Goal: Information Seeking & Learning: Learn about a topic

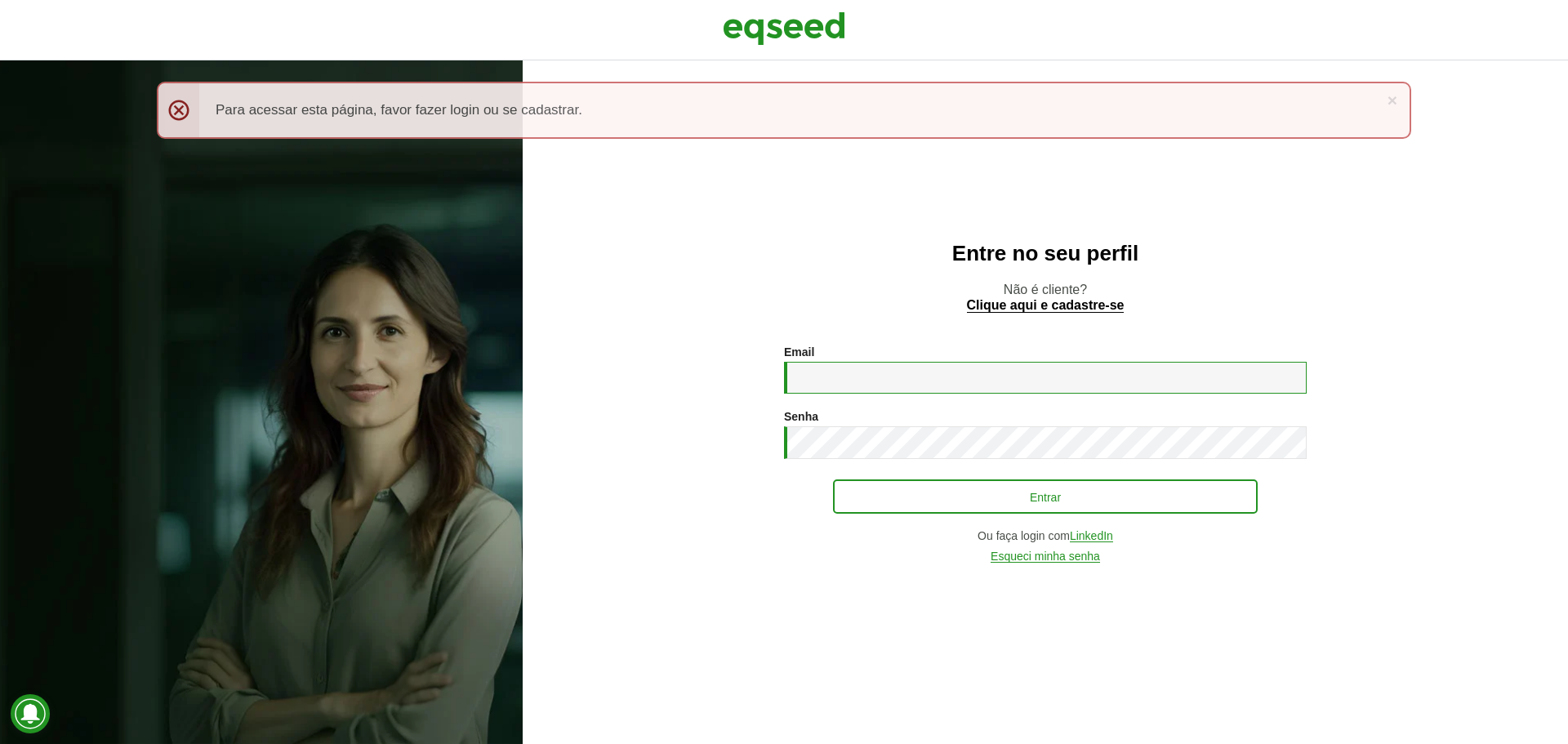
type input "**********"
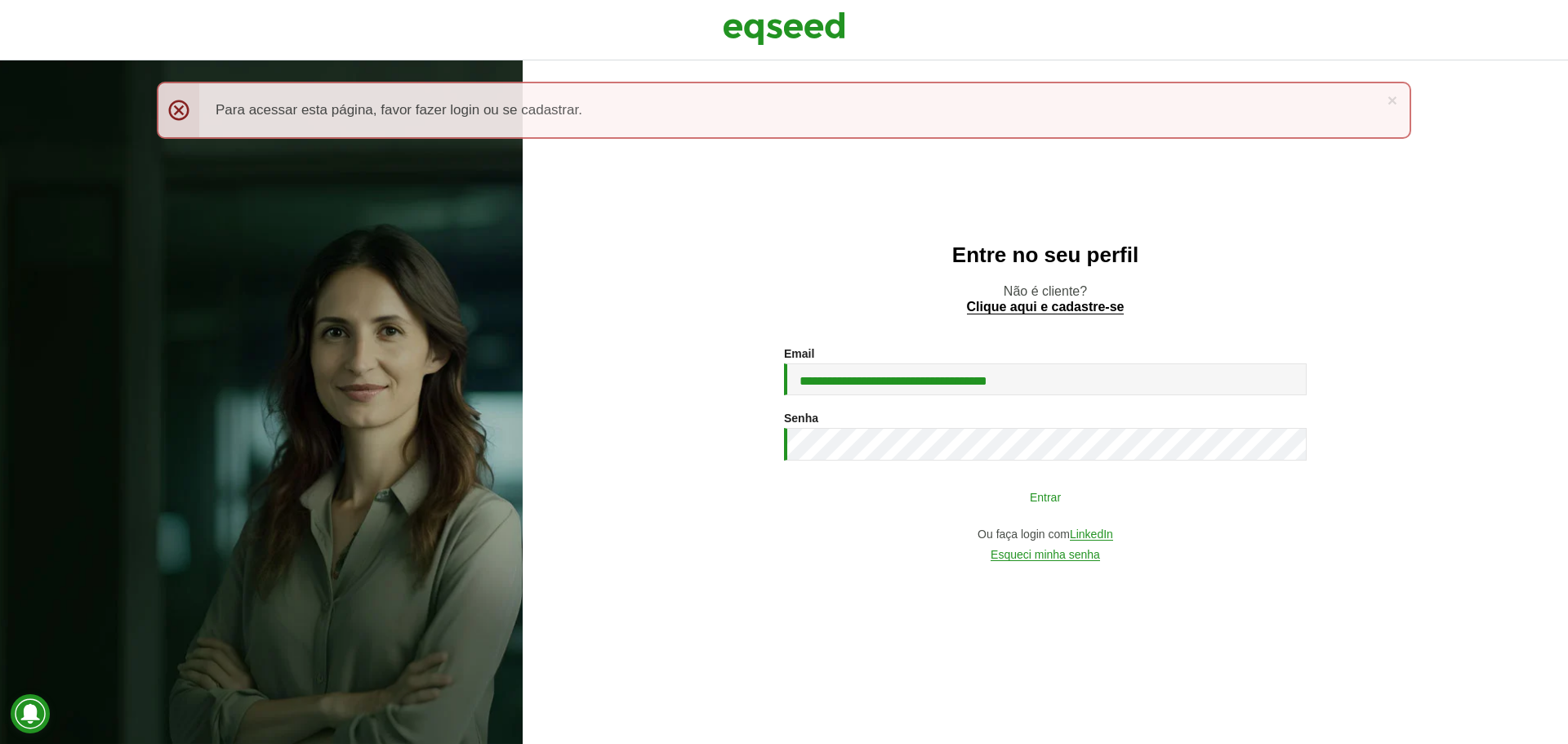
click at [622, 443] on button "Entrar" at bounding box center [1045, 496] width 425 height 31
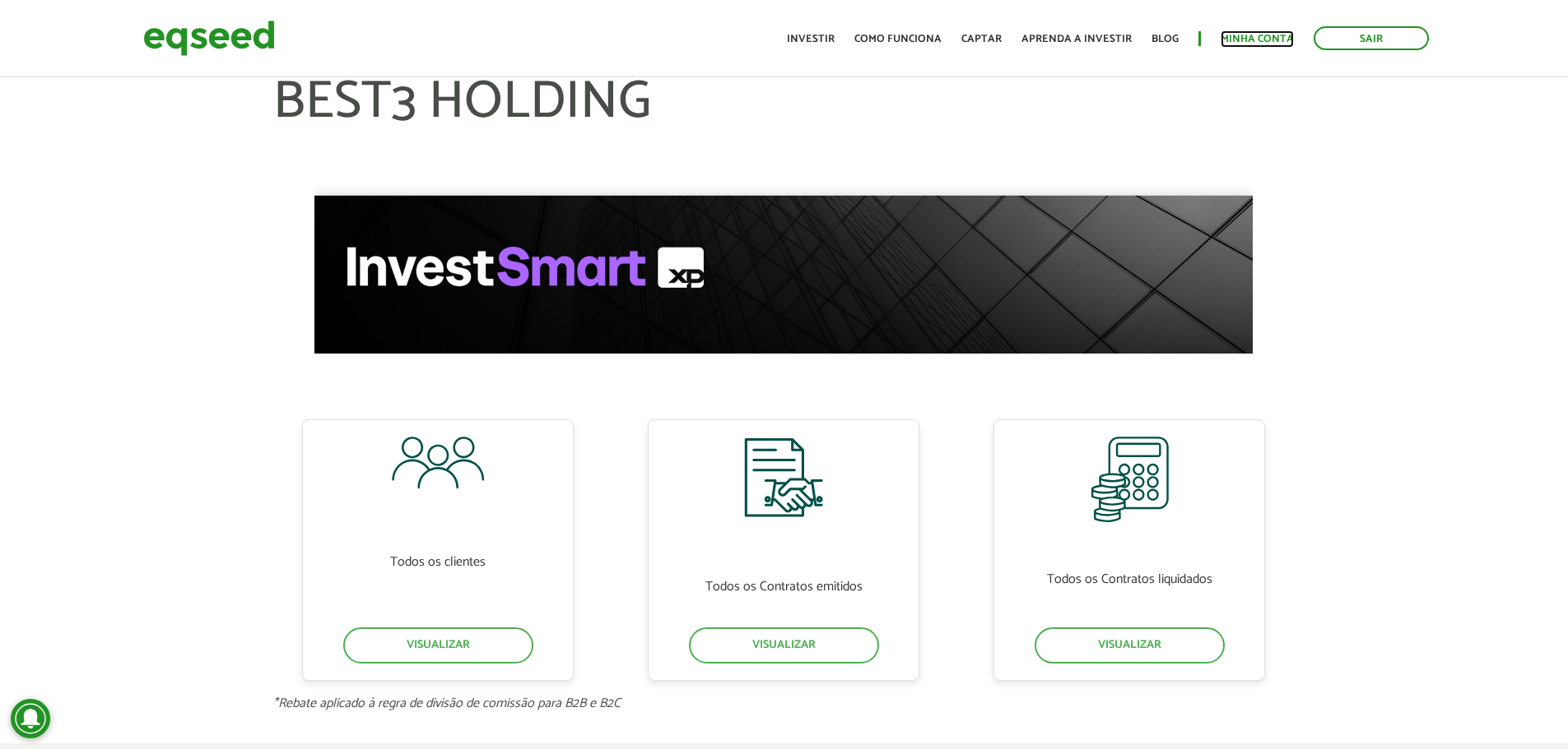
click at [1242, 44] on link "Minha conta" at bounding box center [1257, 38] width 73 height 11
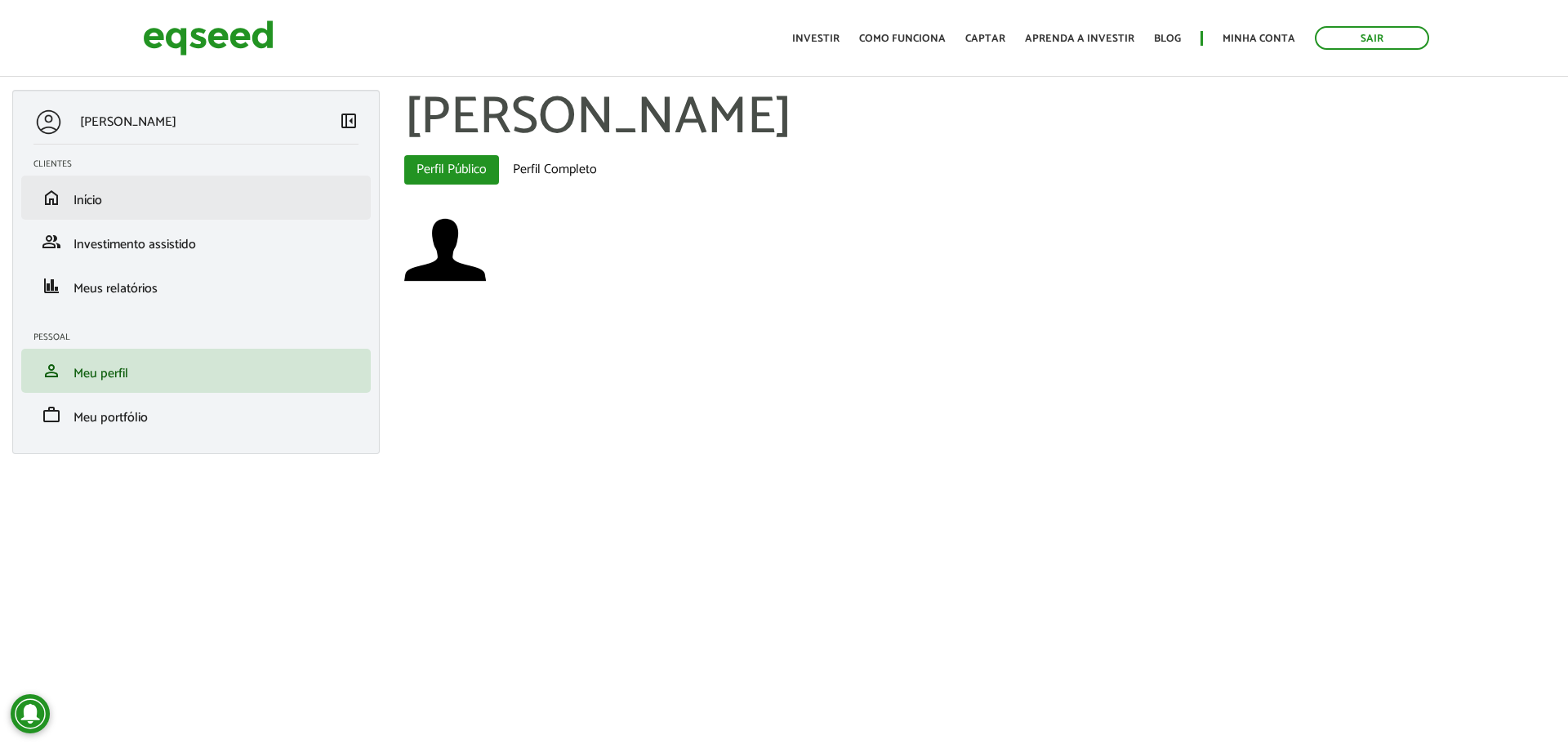
click at [133, 210] on li "home Início" at bounding box center [195, 197] width 349 height 44
click at [99, 205] on span "Início" at bounding box center [88, 200] width 29 height 22
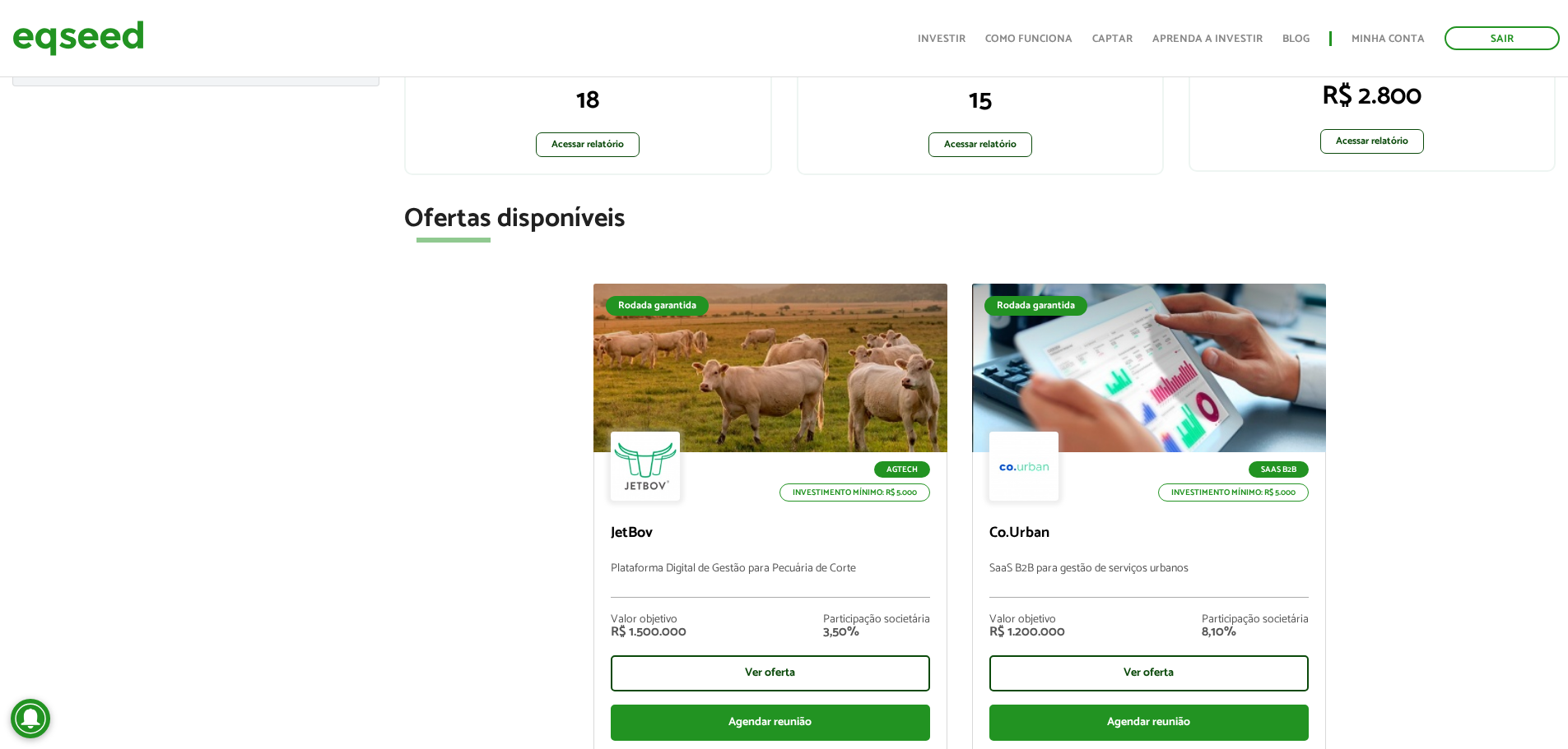
scroll to position [494, 0]
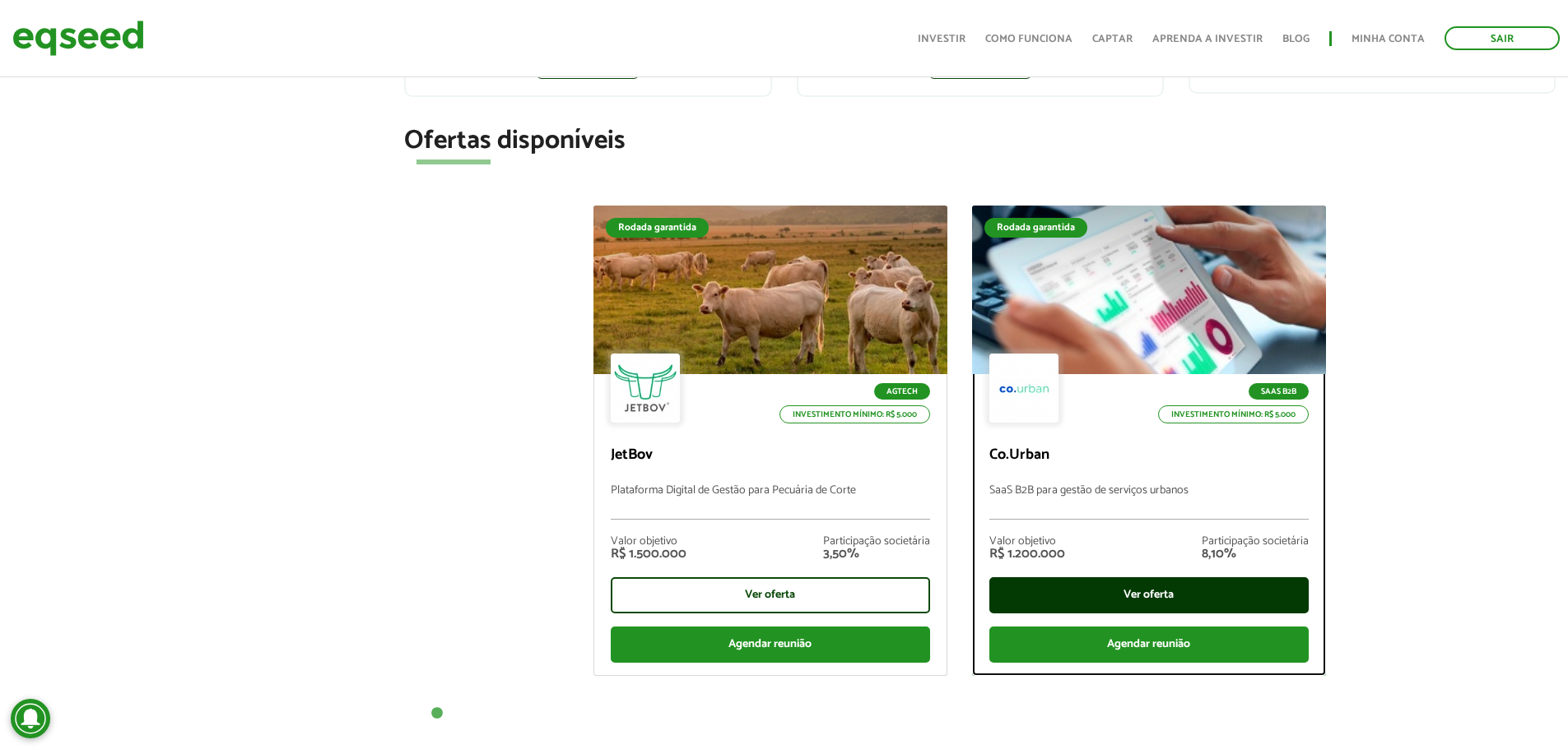
click at [1030, 592] on div "Ver oferta" at bounding box center [1149, 596] width 320 height 36
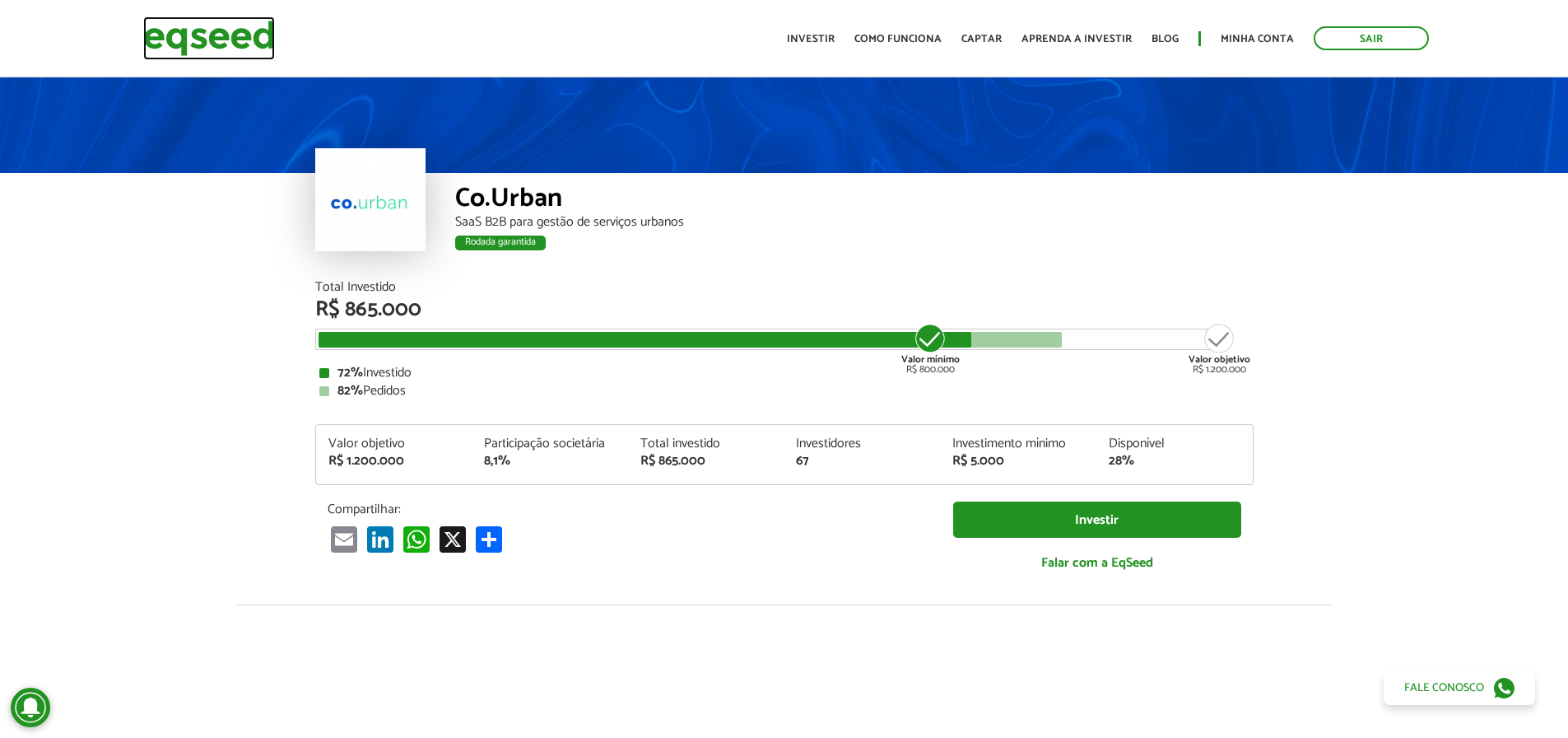
click at [235, 39] on img at bounding box center [208, 37] width 131 height 43
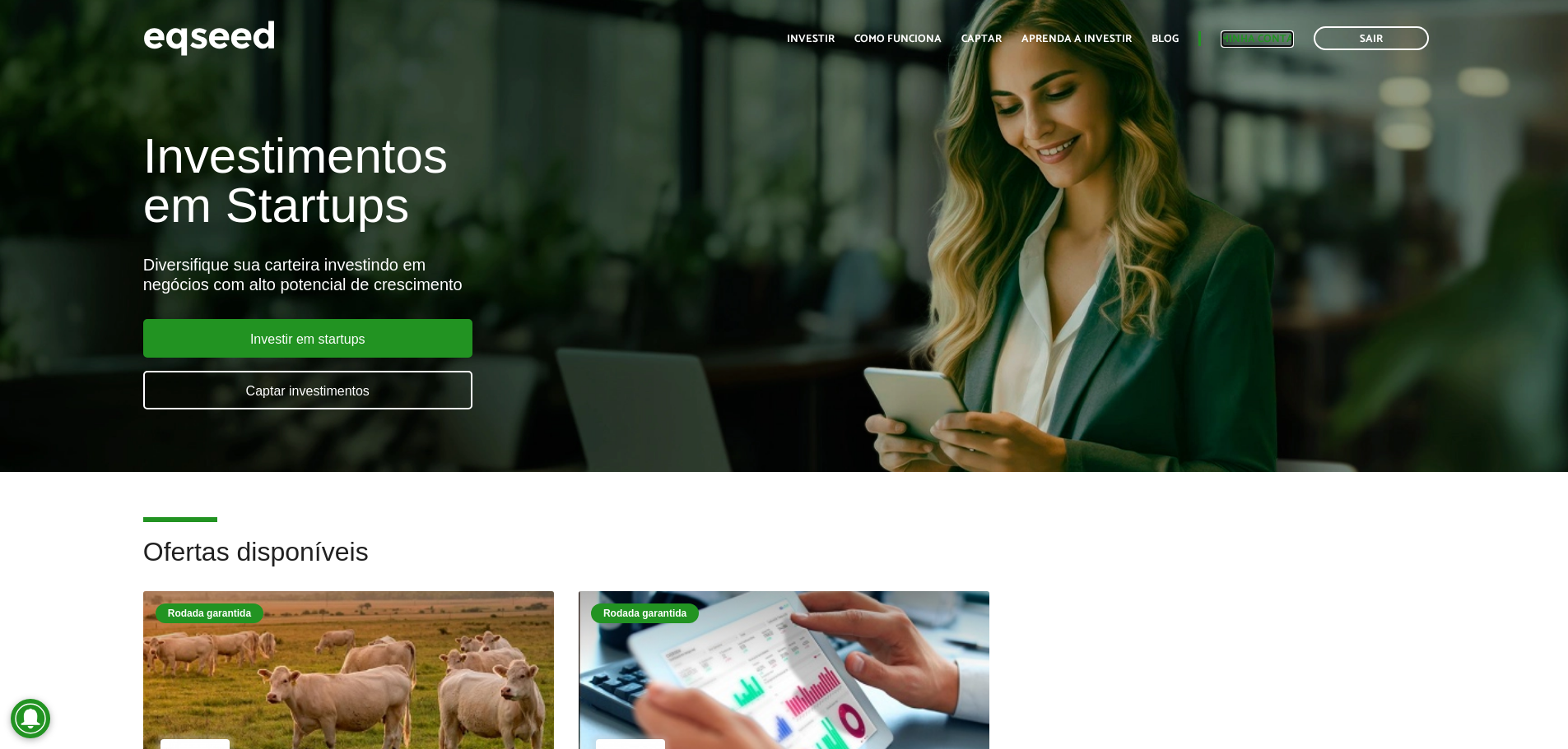
click at [1230, 40] on link "Minha conta" at bounding box center [1257, 38] width 73 height 11
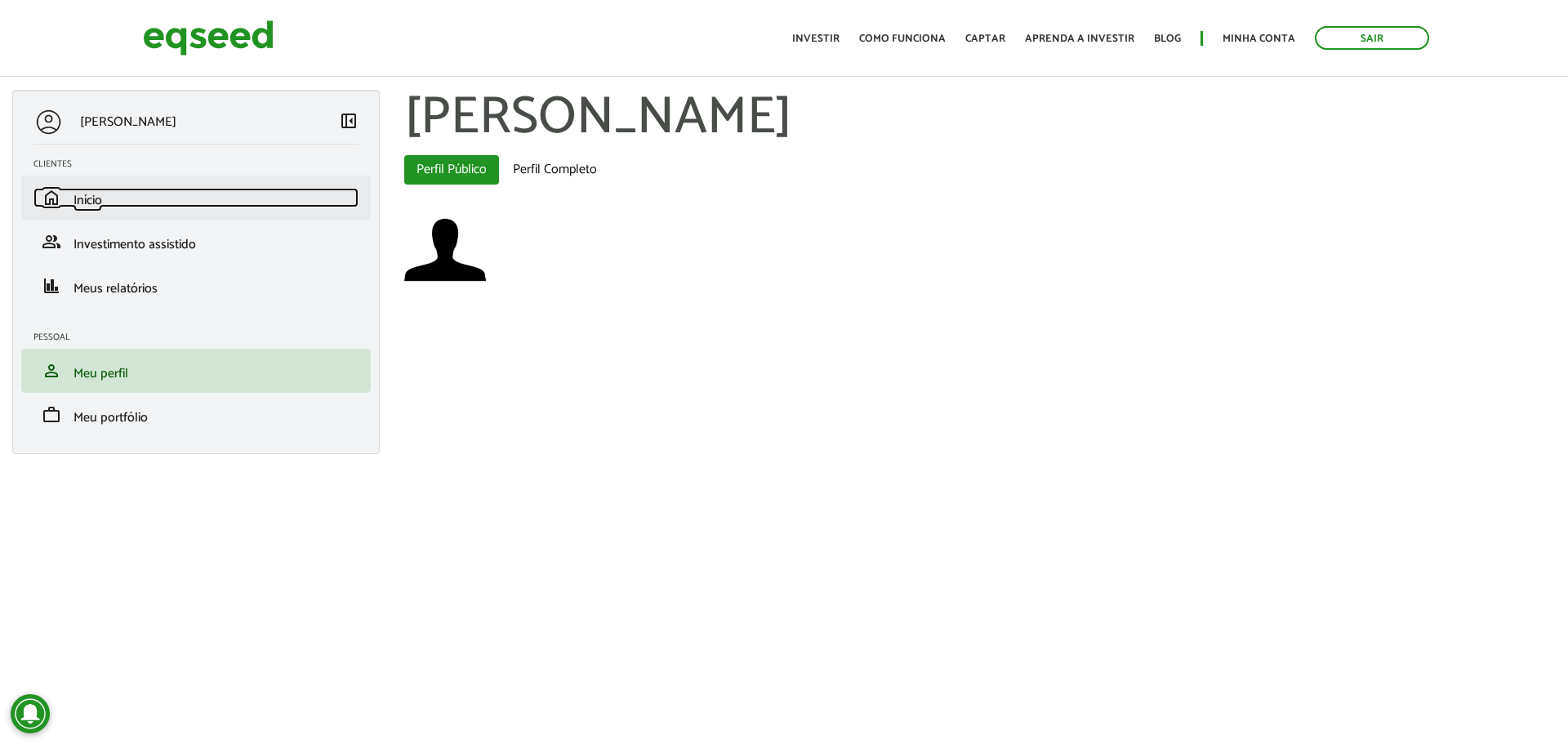
click at [113, 207] on link "home Início" at bounding box center [195, 197] width 325 height 20
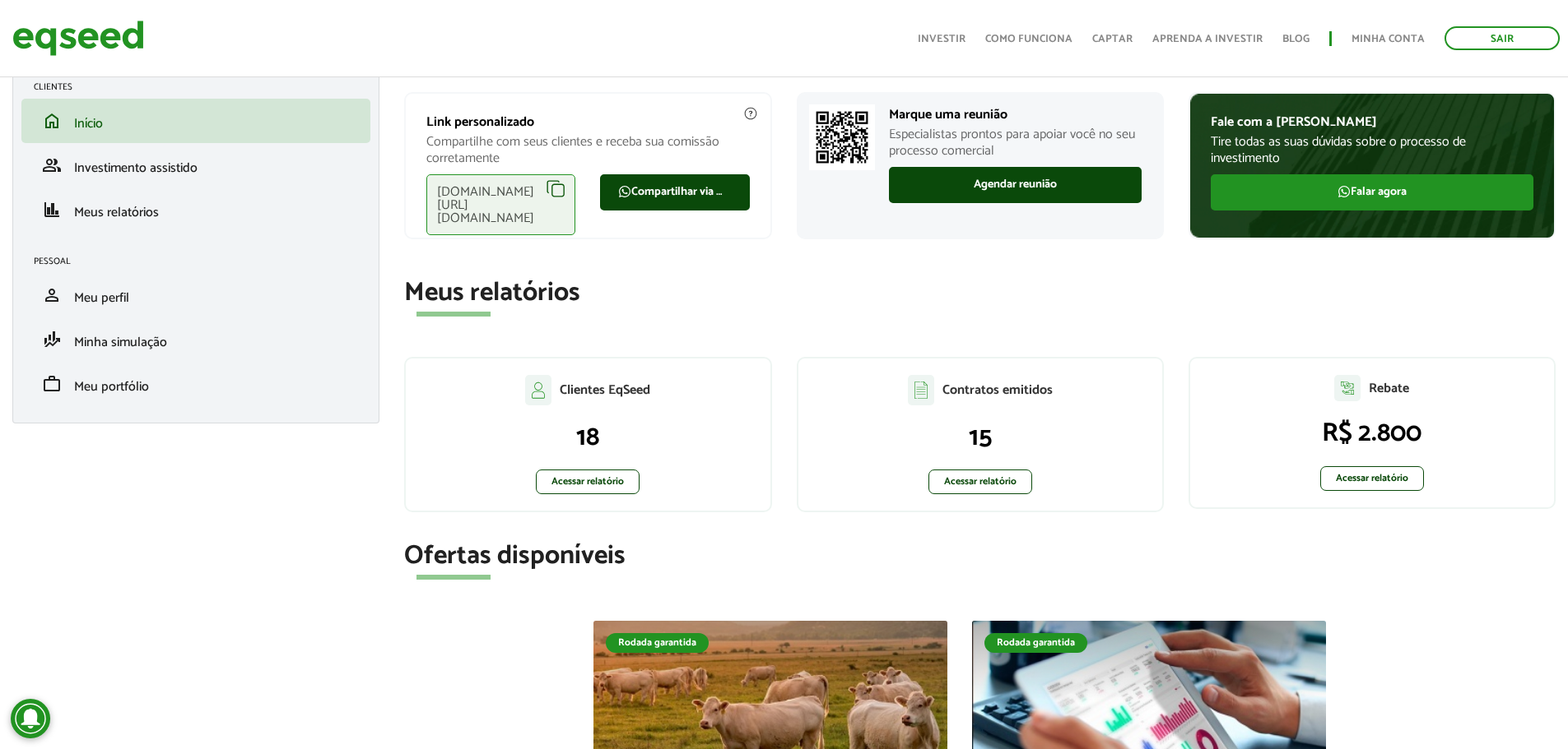
scroll to position [82, 0]
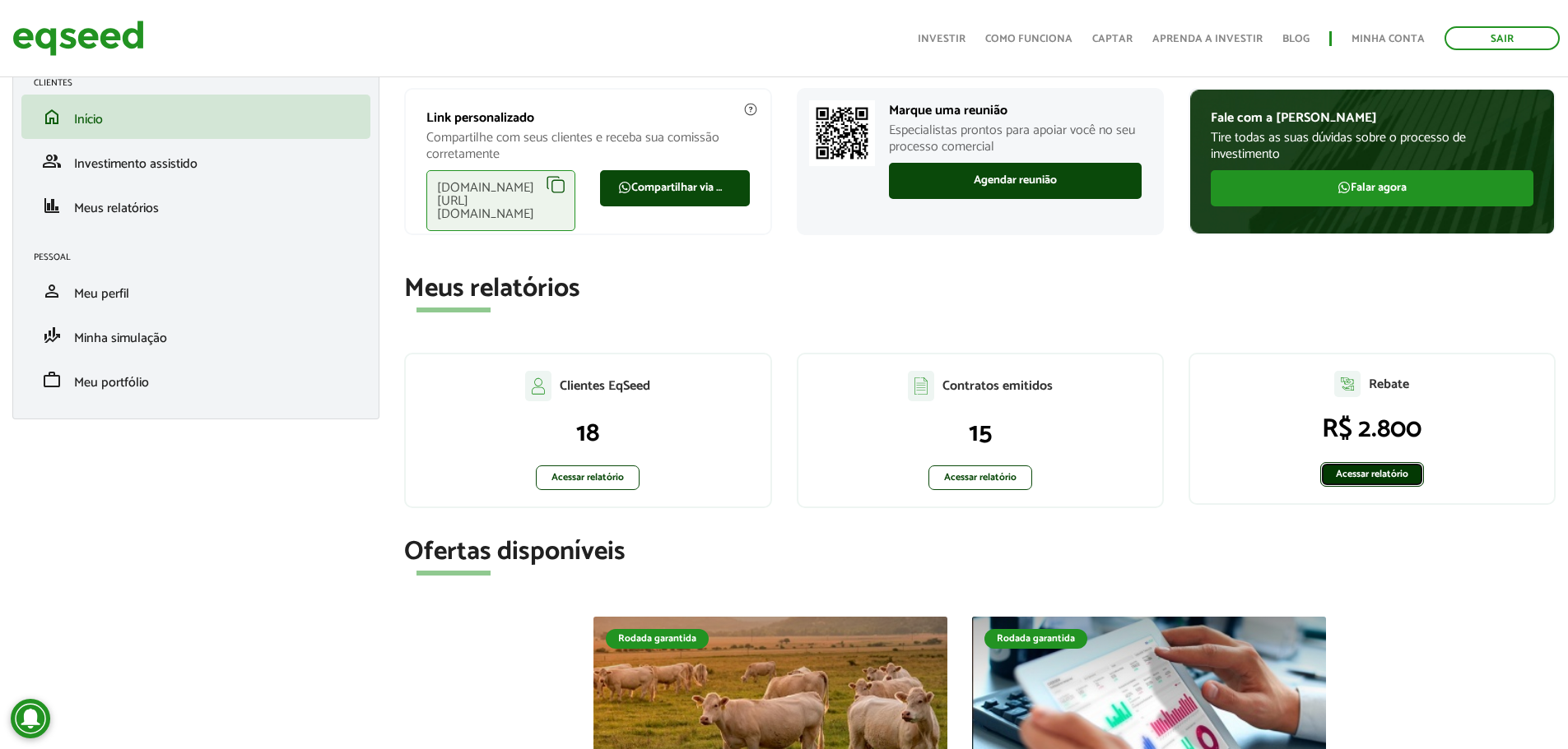
click at [1354, 472] on link "Acessar relatório" at bounding box center [1372, 475] width 104 height 25
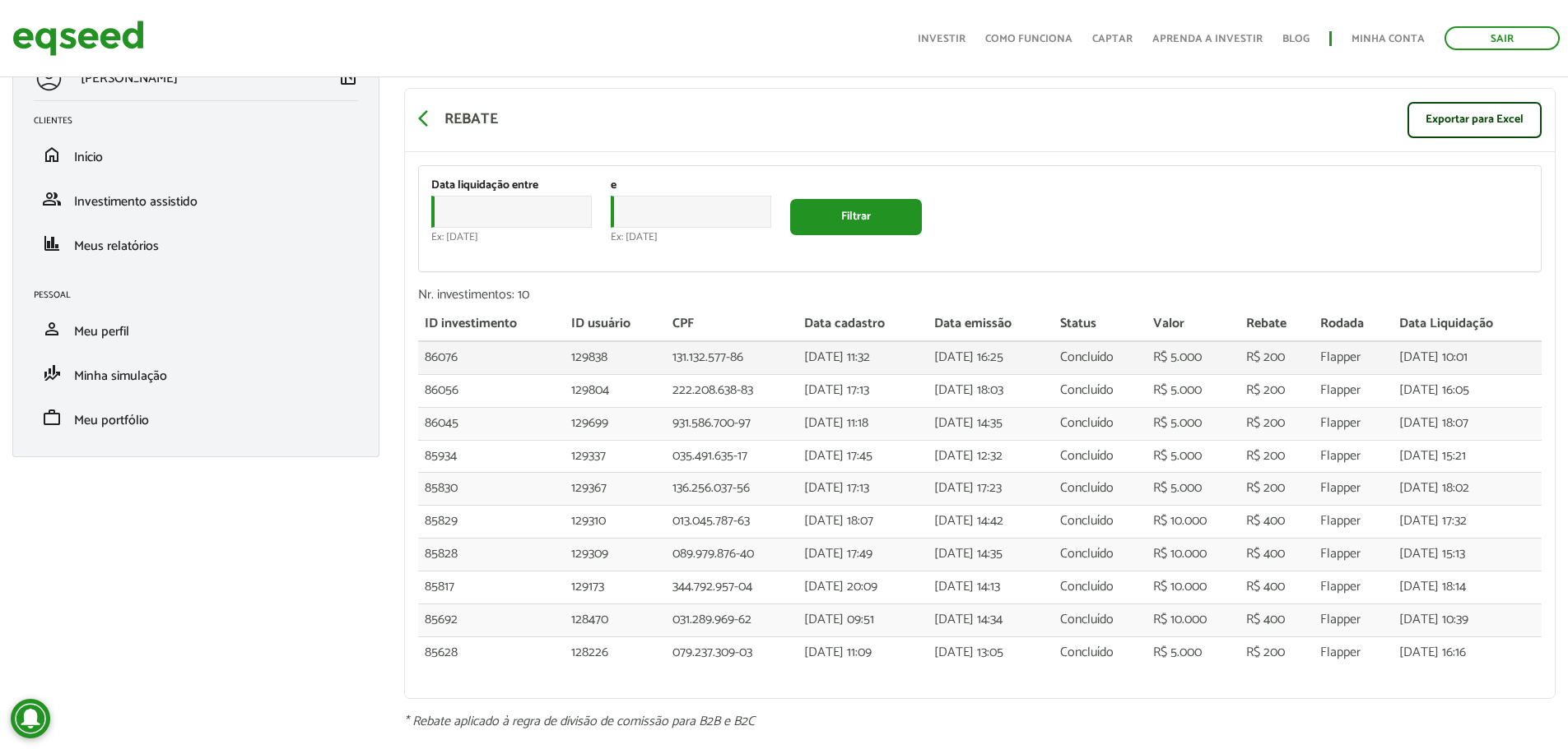
scroll to position [65, 0]
